Goal: Navigation & Orientation: Go to known website

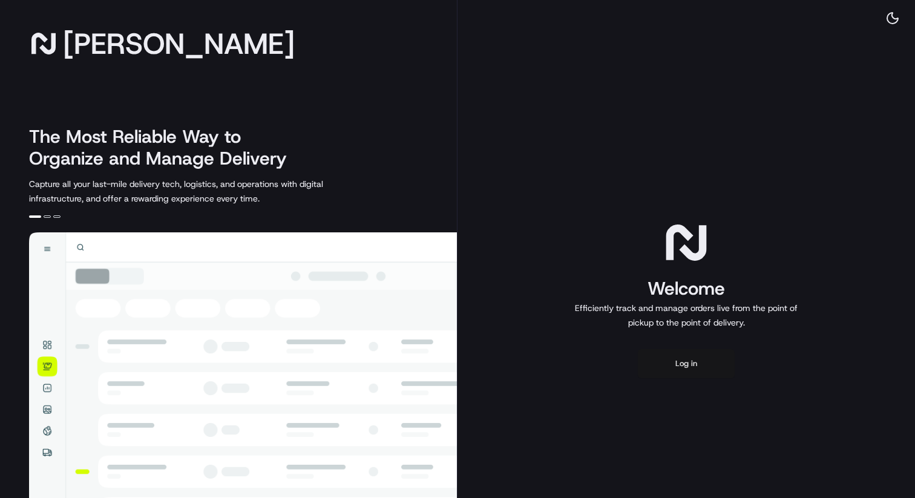
click at [698, 368] on button "Log in" at bounding box center [686, 363] width 97 height 29
